Goal: Information Seeking & Learning: Learn about a topic

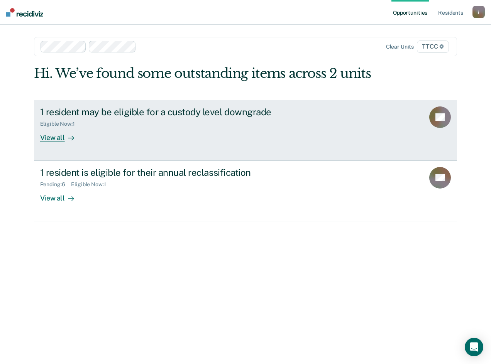
click at [62, 138] on div "View all" at bounding box center [61, 134] width 43 height 15
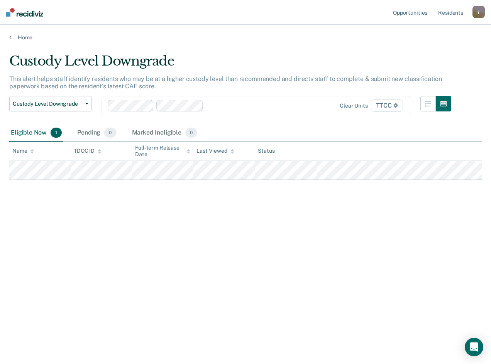
click at [298, 296] on div "Custody Level Downgrade This alert helps staff identify residents who may be at…" at bounding box center [245, 179] width 472 height 253
